Goal: Task Accomplishment & Management: Manage account settings

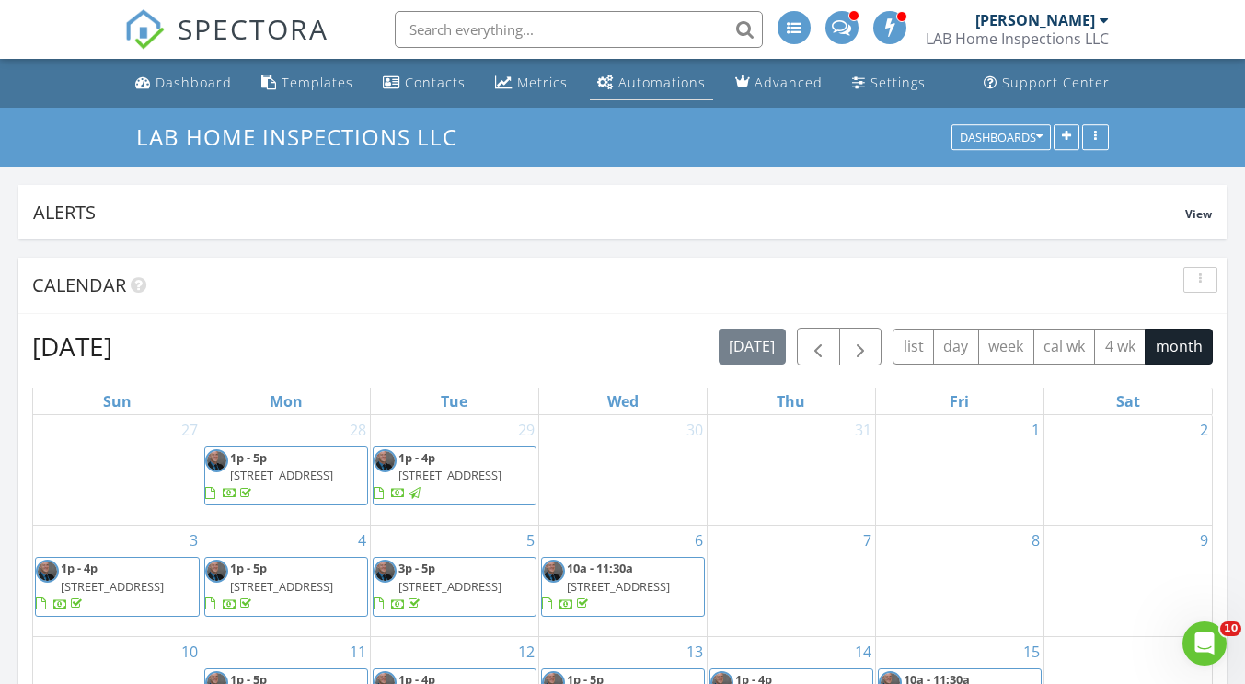
scroll to position [3498, 1274]
click at [880, 77] on div "Settings" at bounding box center [898, 82] width 55 height 17
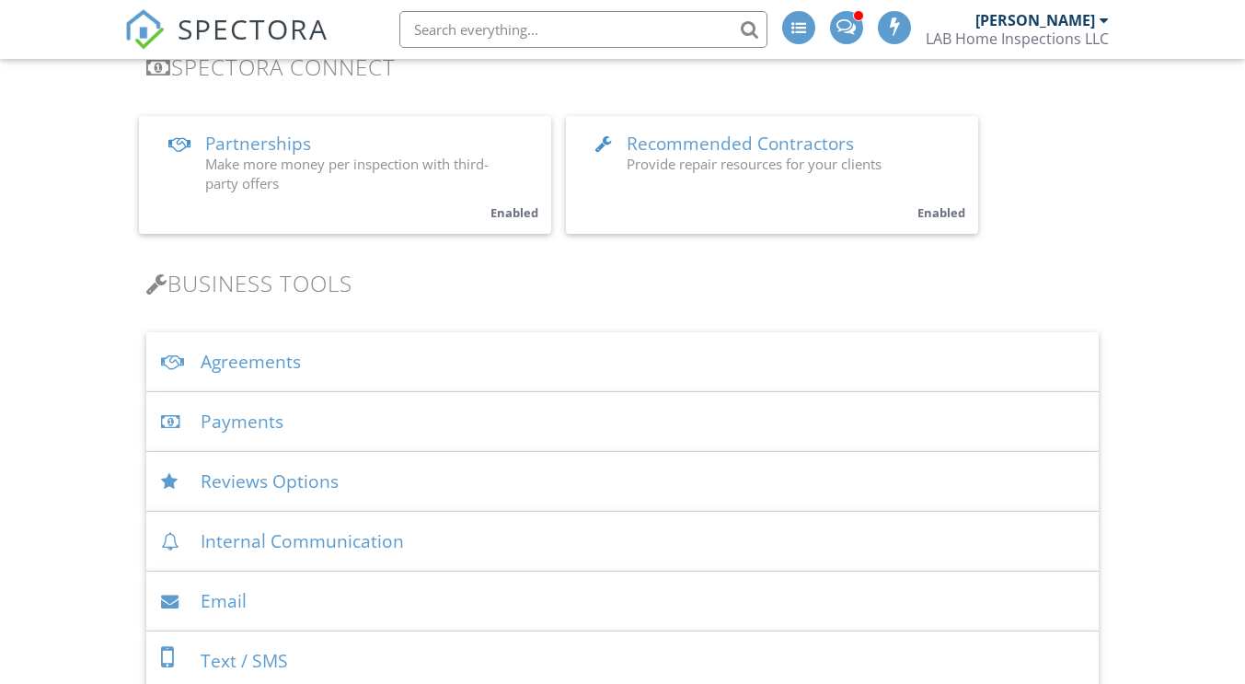
scroll to position [460, 0]
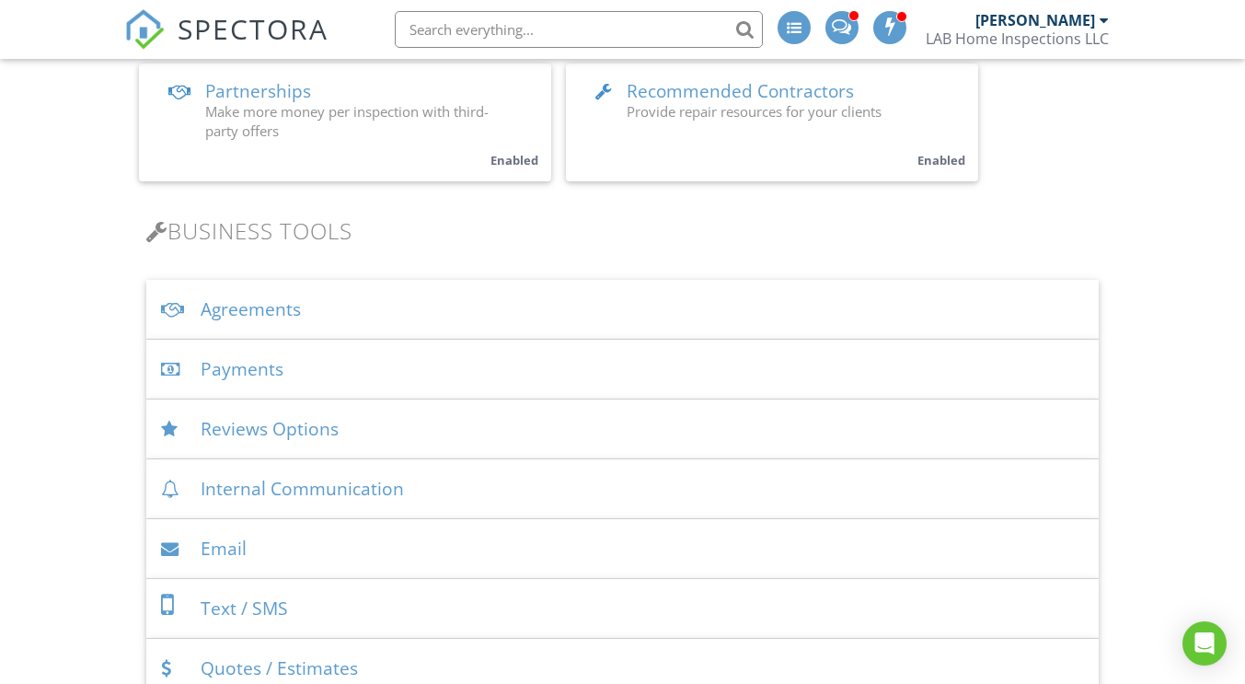
click at [283, 311] on div "Agreements" at bounding box center [622, 310] width 952 height 60
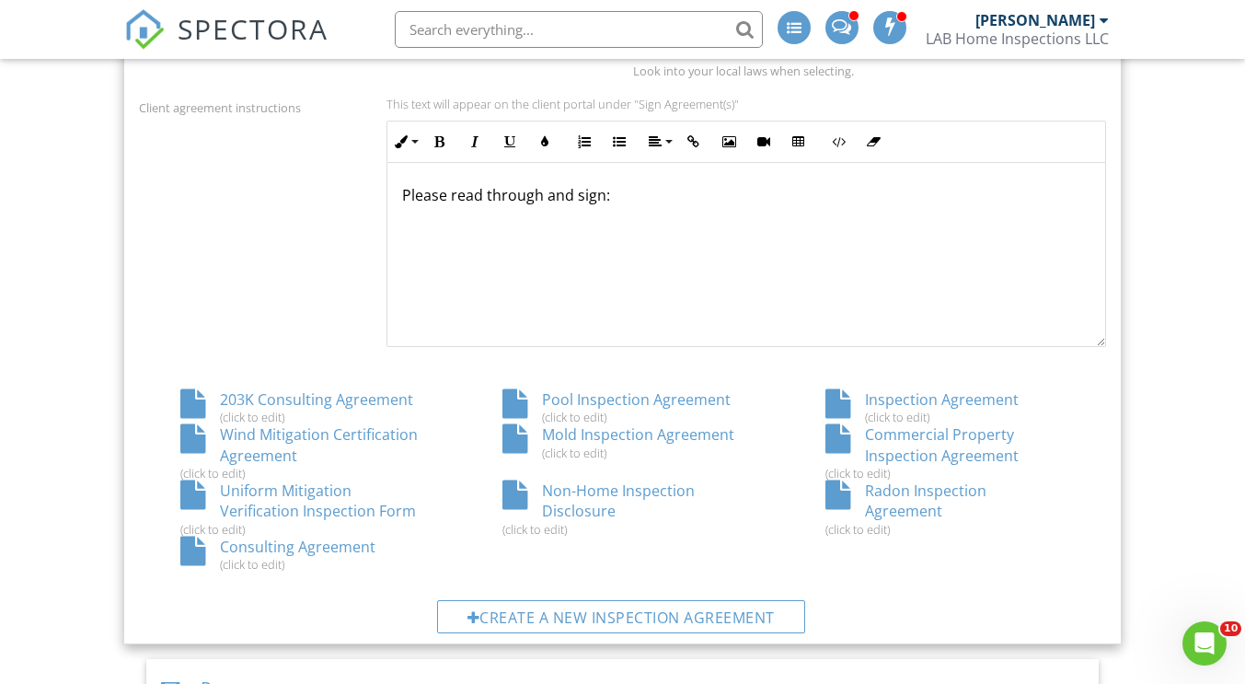
scroll to position [828, 0]
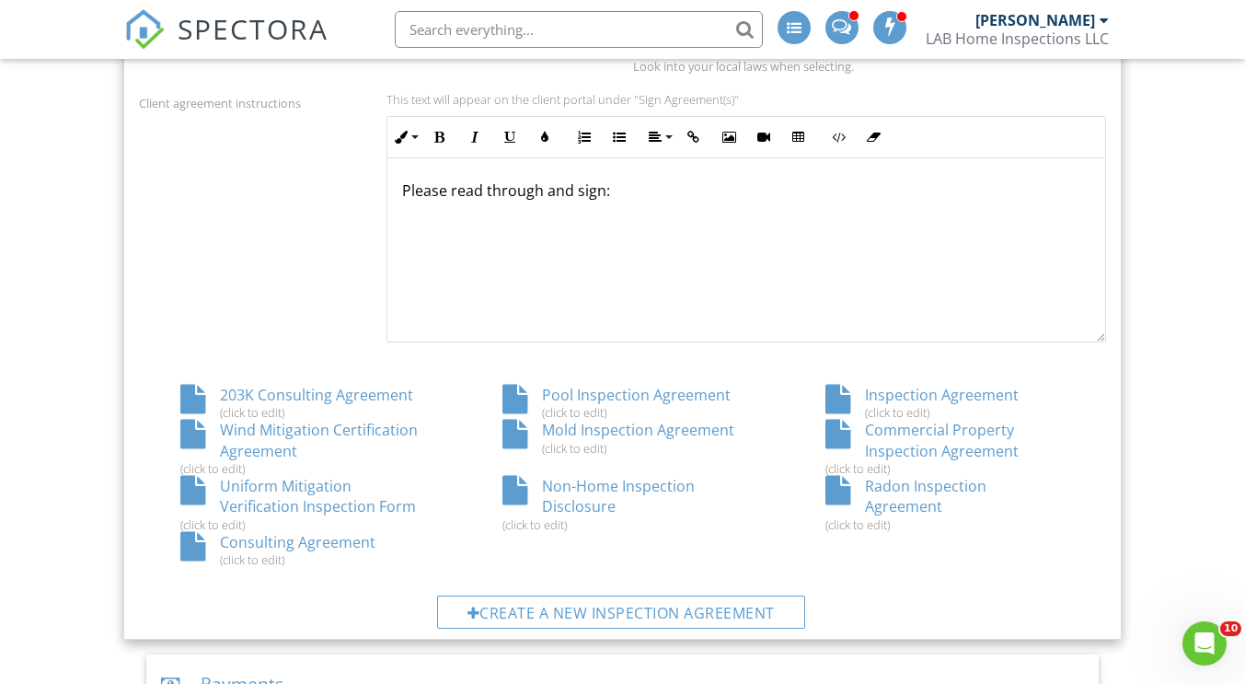
click at [631, 430] on div "Mold Inspection Agreement (click to edit)" at bounding box center [622, 437] width 322 height 35
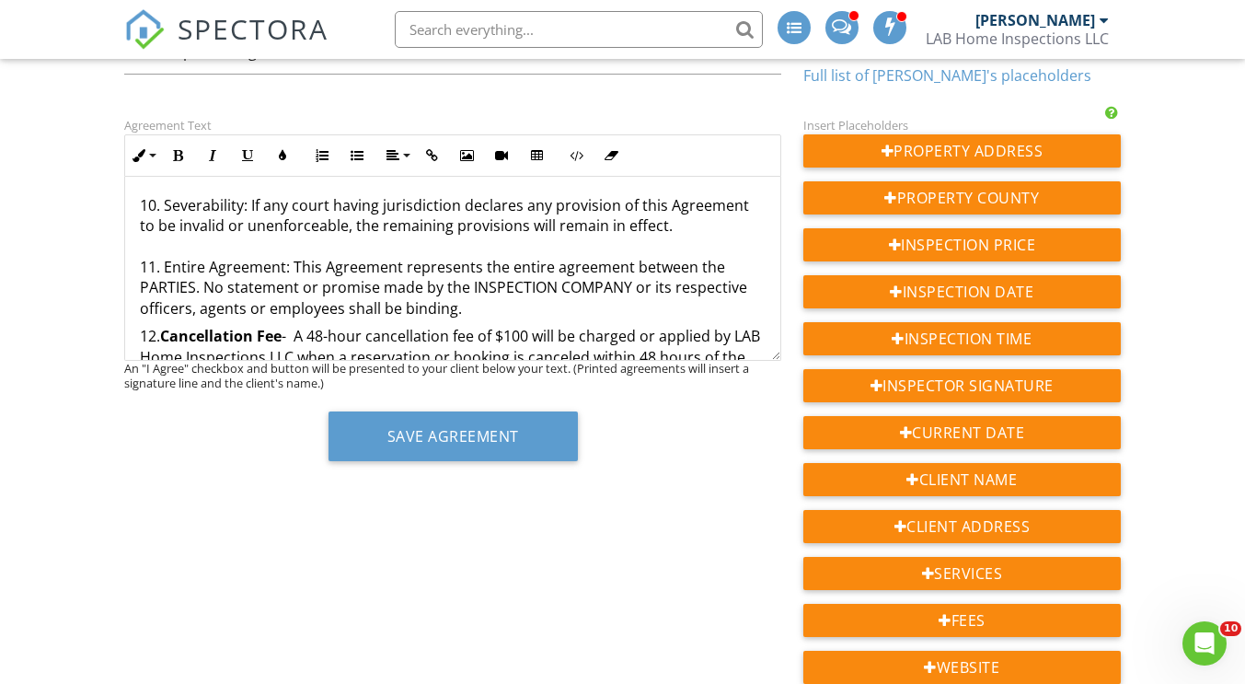
scroll to position [1816, 0]
